Goal: Information Seeking & Learning: Learn about a topic

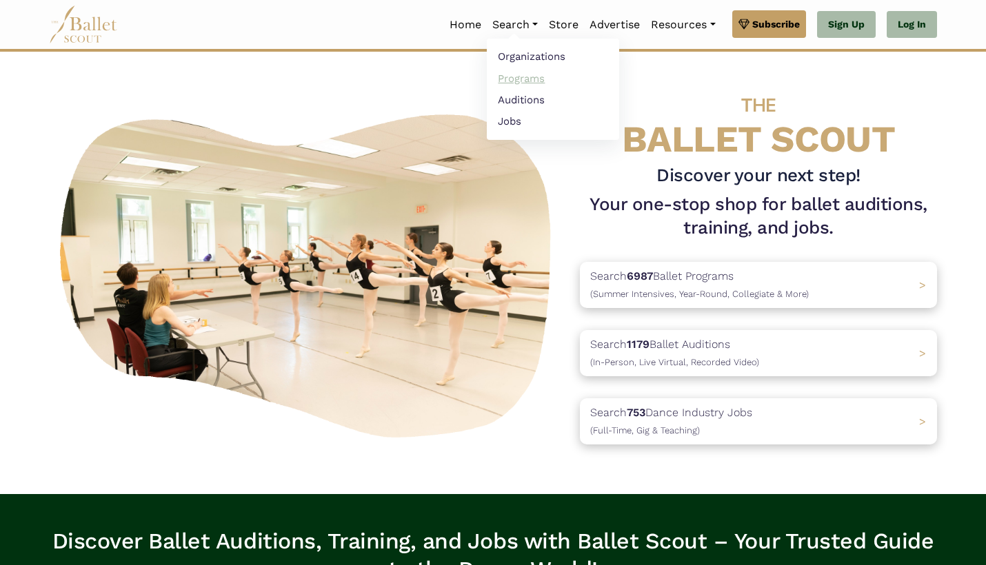
click at [520, 74] on link "Programs" at bounding box center [553, 78] width 132 height 21
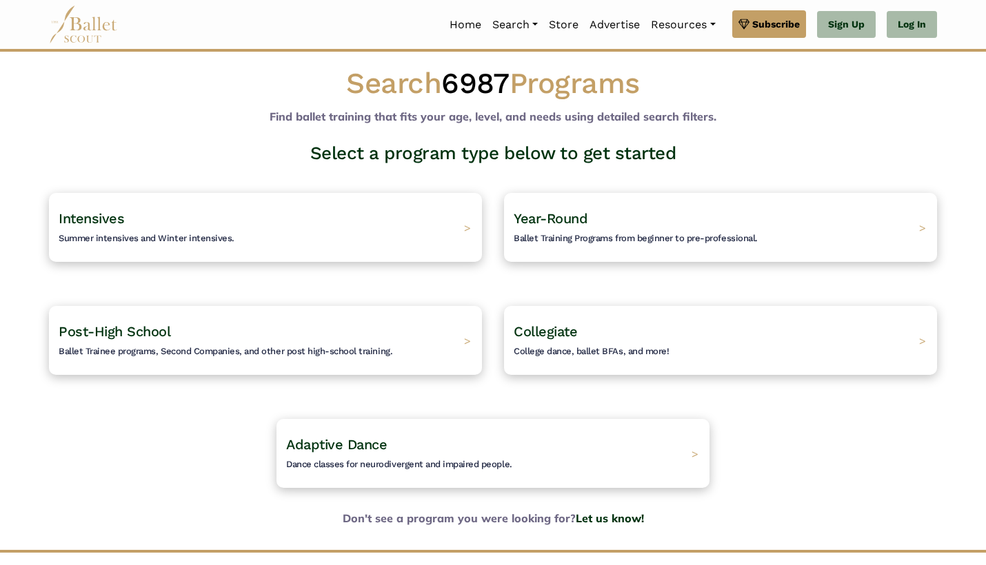
scroll to position [10, 0]
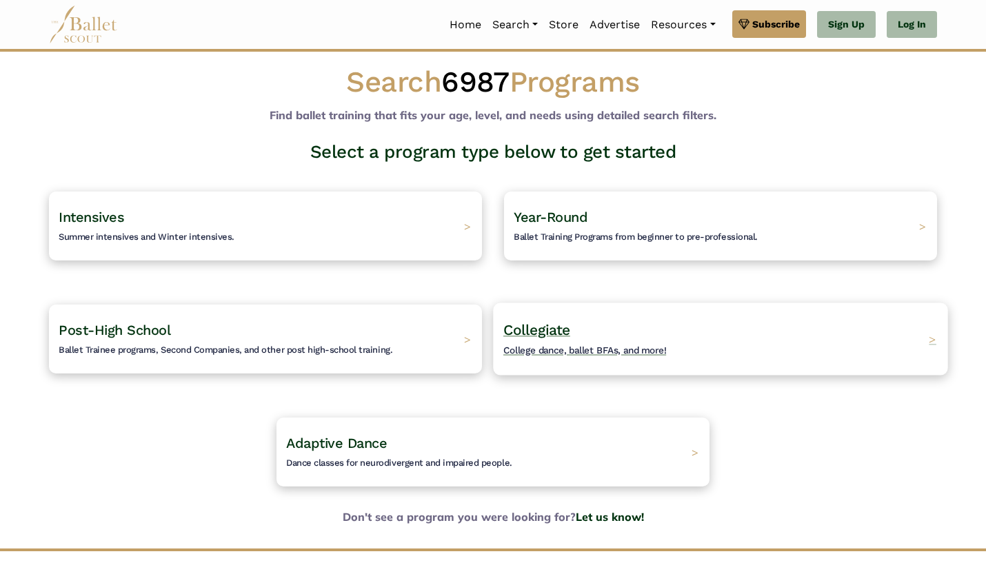
click at [561, 328] on span "Collegiate" at bounding box center [536, 329] width 67 height 17
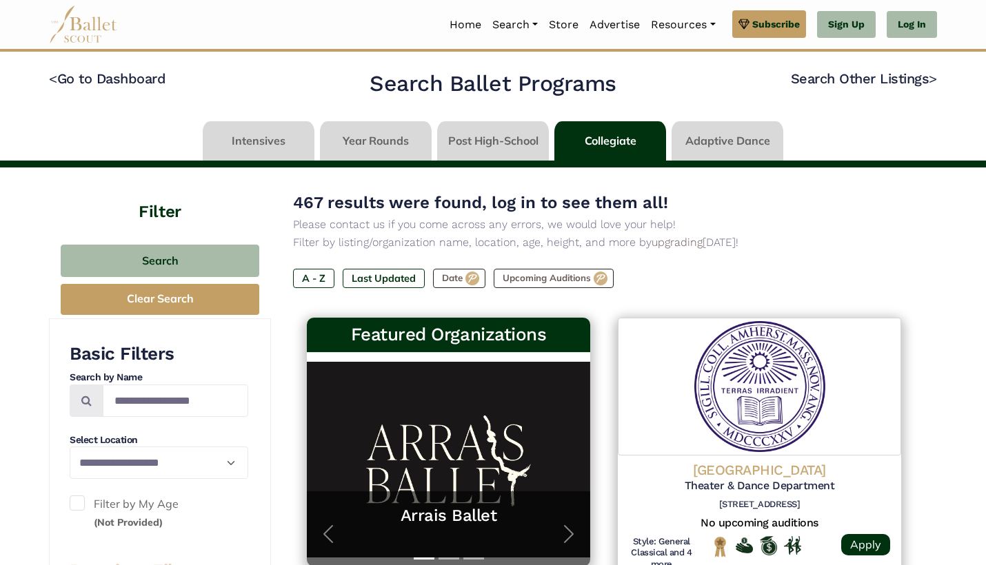
click at [707, 150] on link at bounding box center [728, 140] width 112 height 39
click at [362, 145] on link at bounding box center [376, 140] width 112 height 39
click at [505, 140] on link at bounding box center [493, 140] width 112 height 39
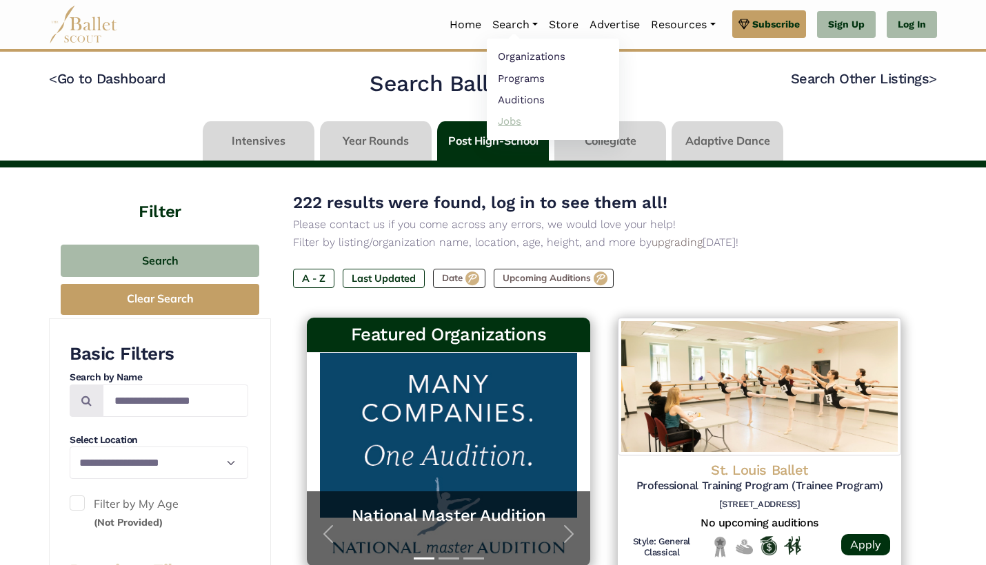
click at [509, 127] on link "Jobs" at bounding box center [553, 120] width 132 height 21
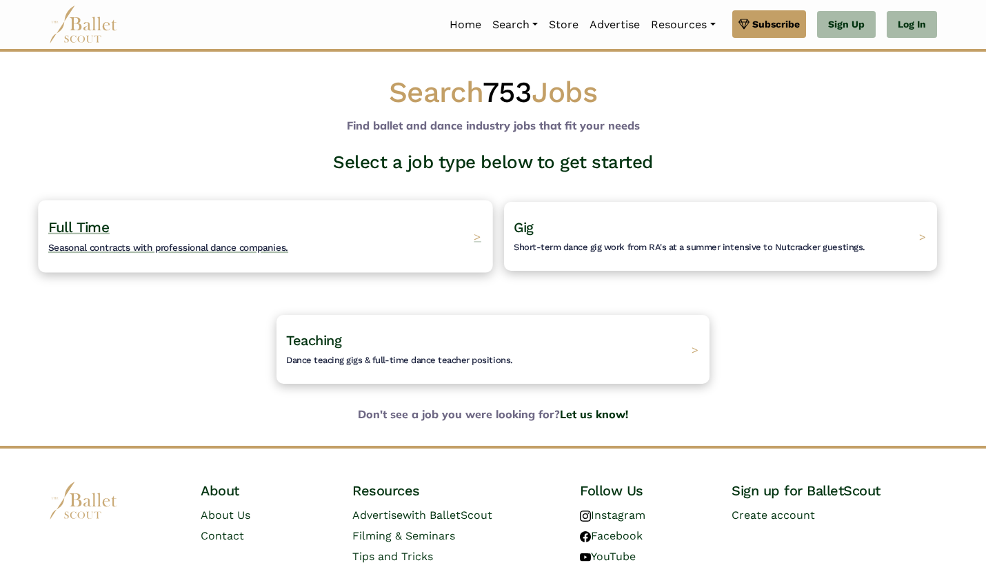
click at [100, 242] on span "Seasonal contracts with professional dance companies." at bounding box center [168, 247] width 240 height 11
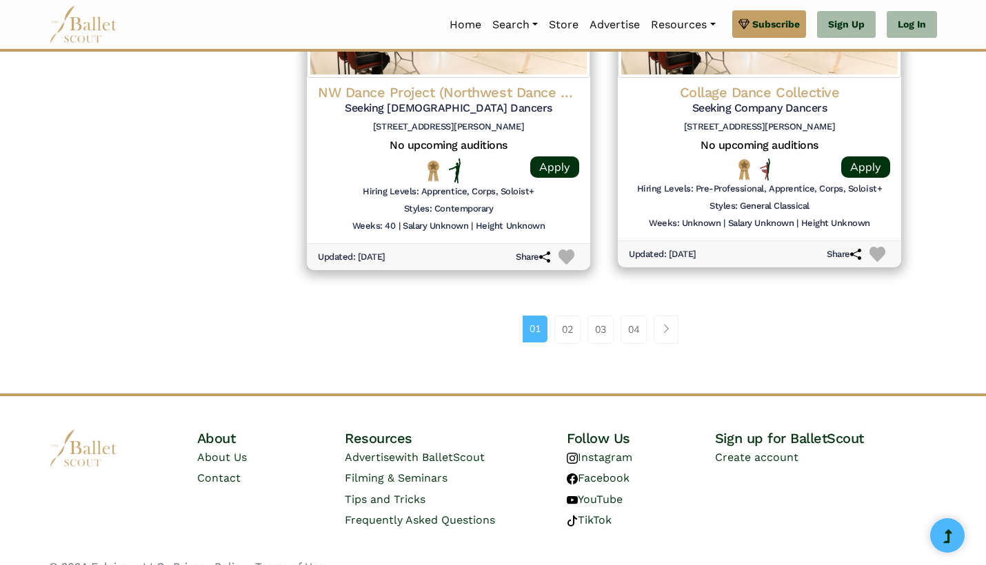
scroll to position [1862, 0]
click at [561, 317] on link "02" at bounding box center [567, 331] width 26 height 28
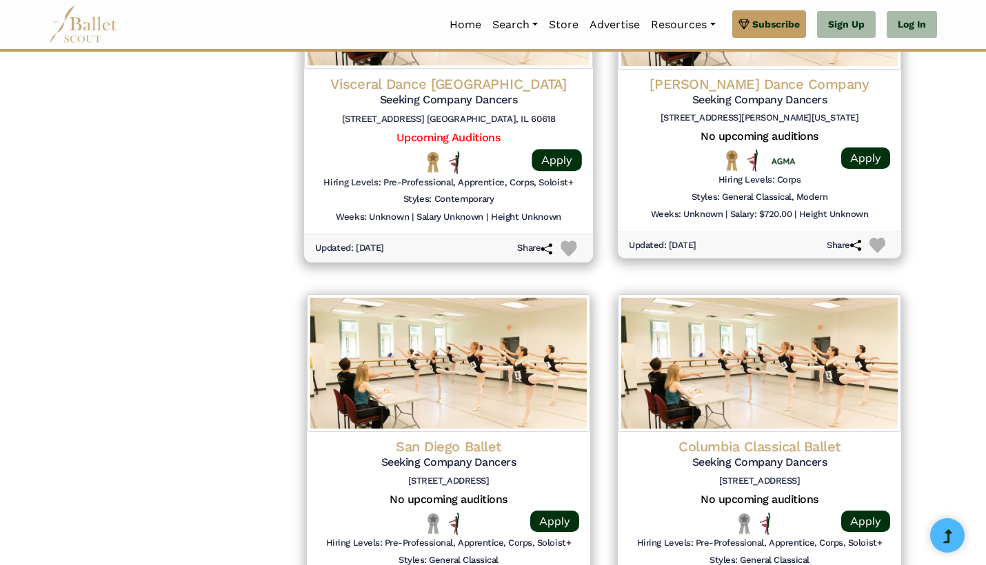
scroll to position [1550, 0]
